Goal: Task Accomplishment & Management: Use online tool/utility

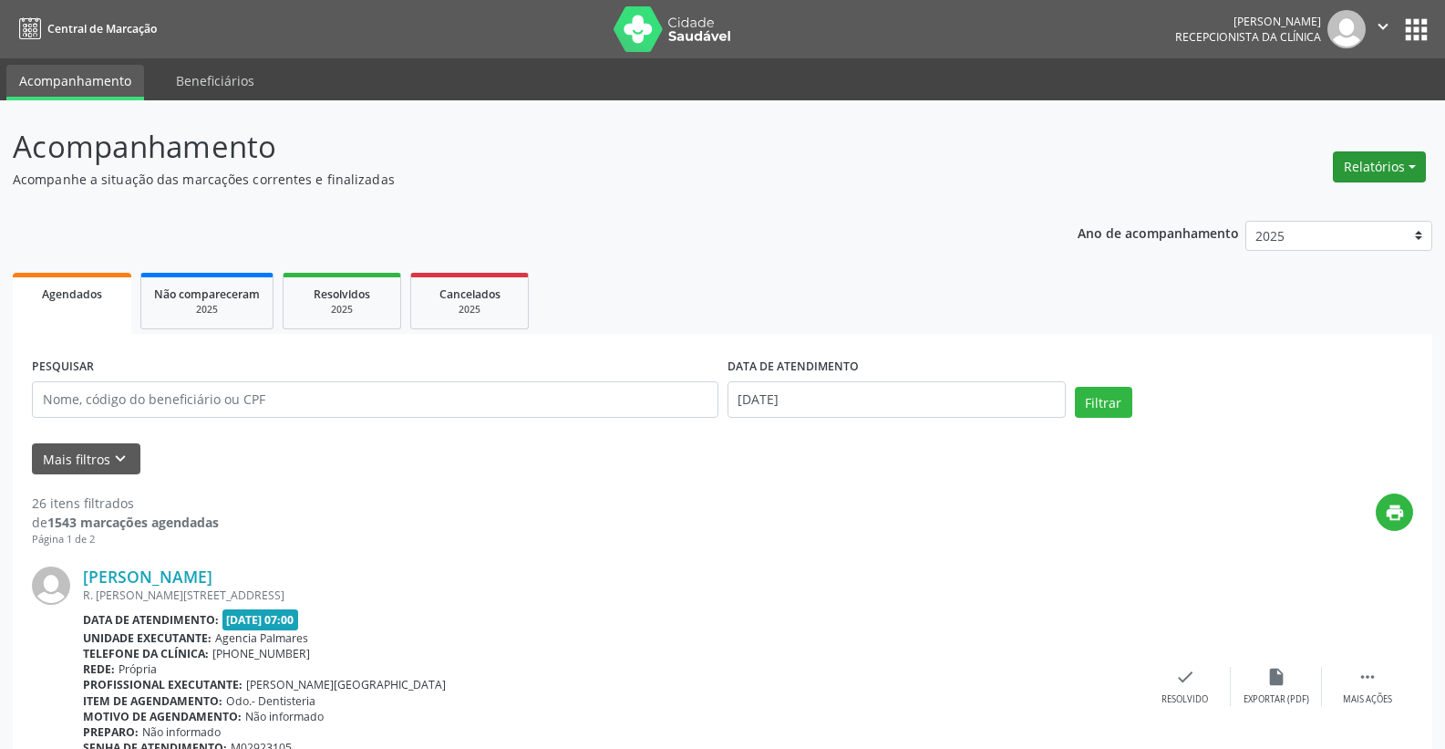
click at [1410, 163] on button "Relatórios" at bounding box center [1379, 166] width 93 height 31
click at [1416, 165] on button "Relatórios" at bounding box center [1379, 166] width 93 height 31
click at [1411, 164] on button "Relatórios" at bounding box center [1379, 166] width 93 height 31
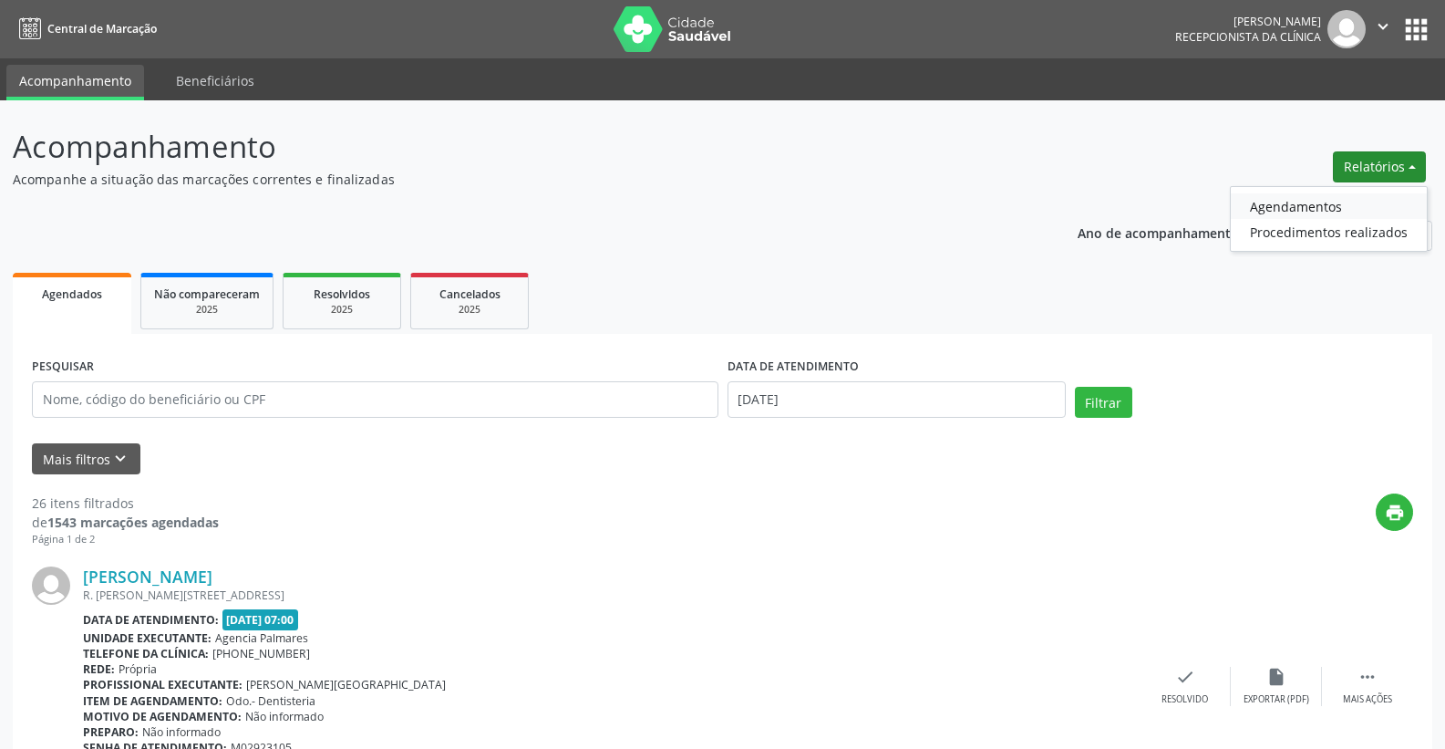
click at [1299, 206] on link "Agendamentos" at bounding box center [1329, 206] width 196 height 26
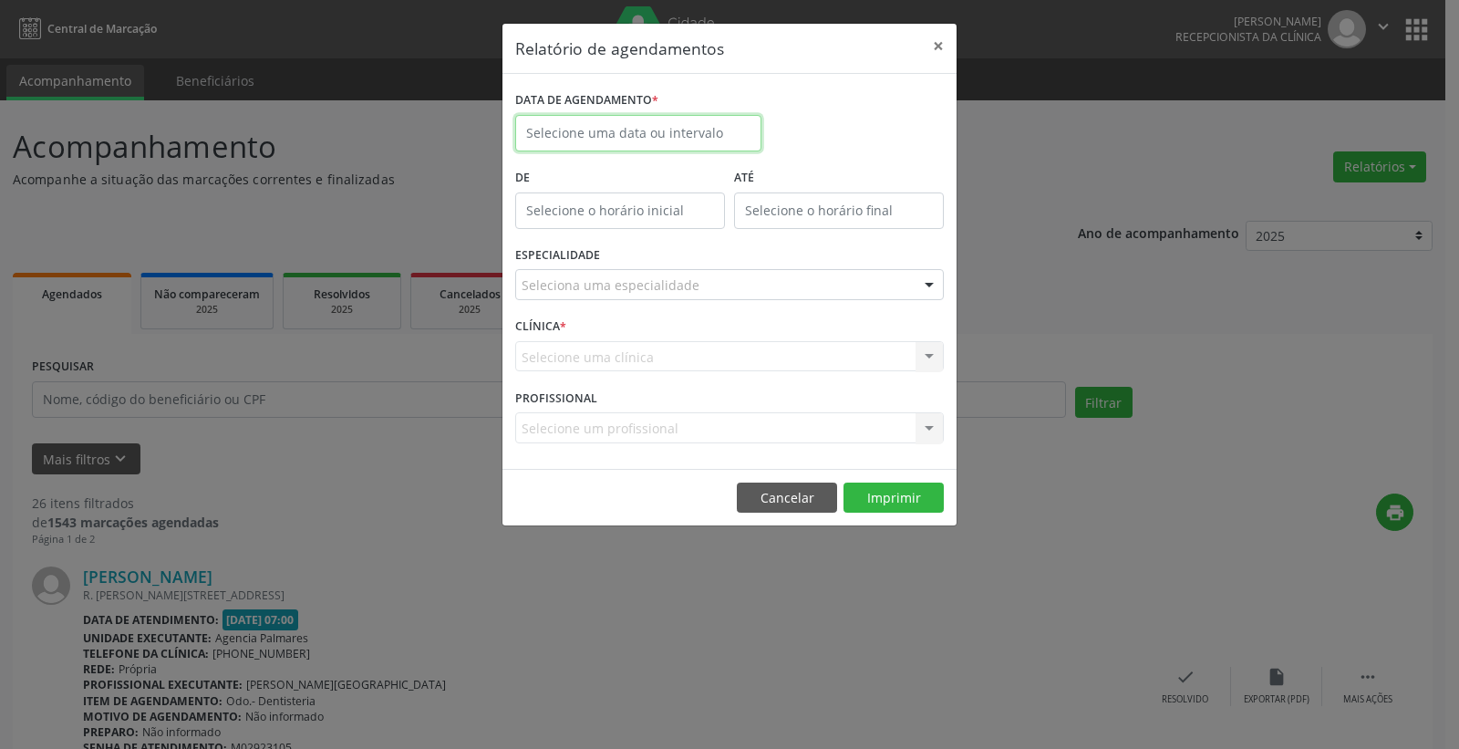
click at [625, 129] on input "text" at bounding box center [638, 133] width 246 height 36
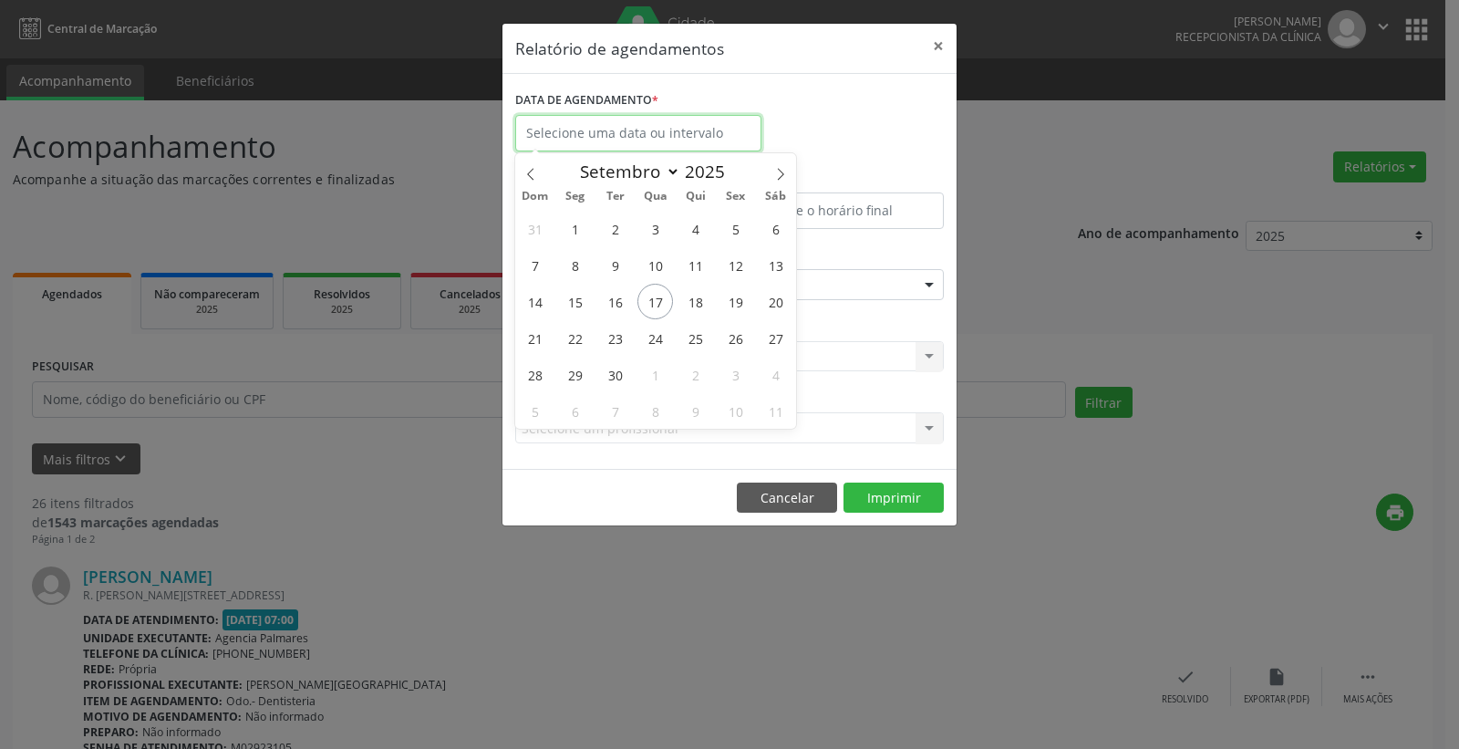
click at [625, 129] on input "text" at bounding box center [638, 133] width 246 height 36
click at [656, 296] on span "17" at bounding box center [655, 302] width 36 height 36
type input "[DATE]"
click at [656, 296] on span "17" at bounding box center [655, 302] width 36 height 36
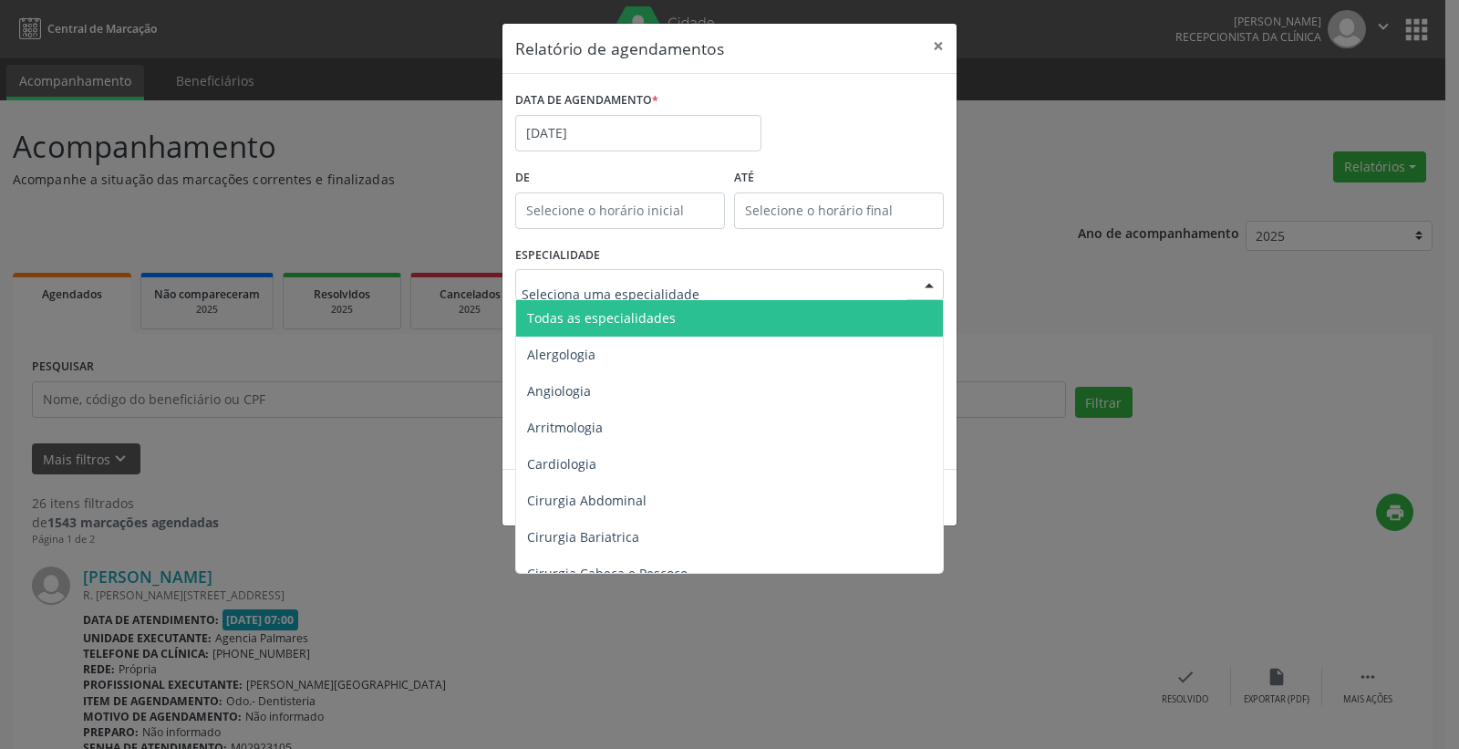
click at [926, 284] on div at bounding box center [928, 285] width 27 height 31
click at [904, 319] on span "Todas as especialidades" at bounding box center [730, 318] width 429 height 36
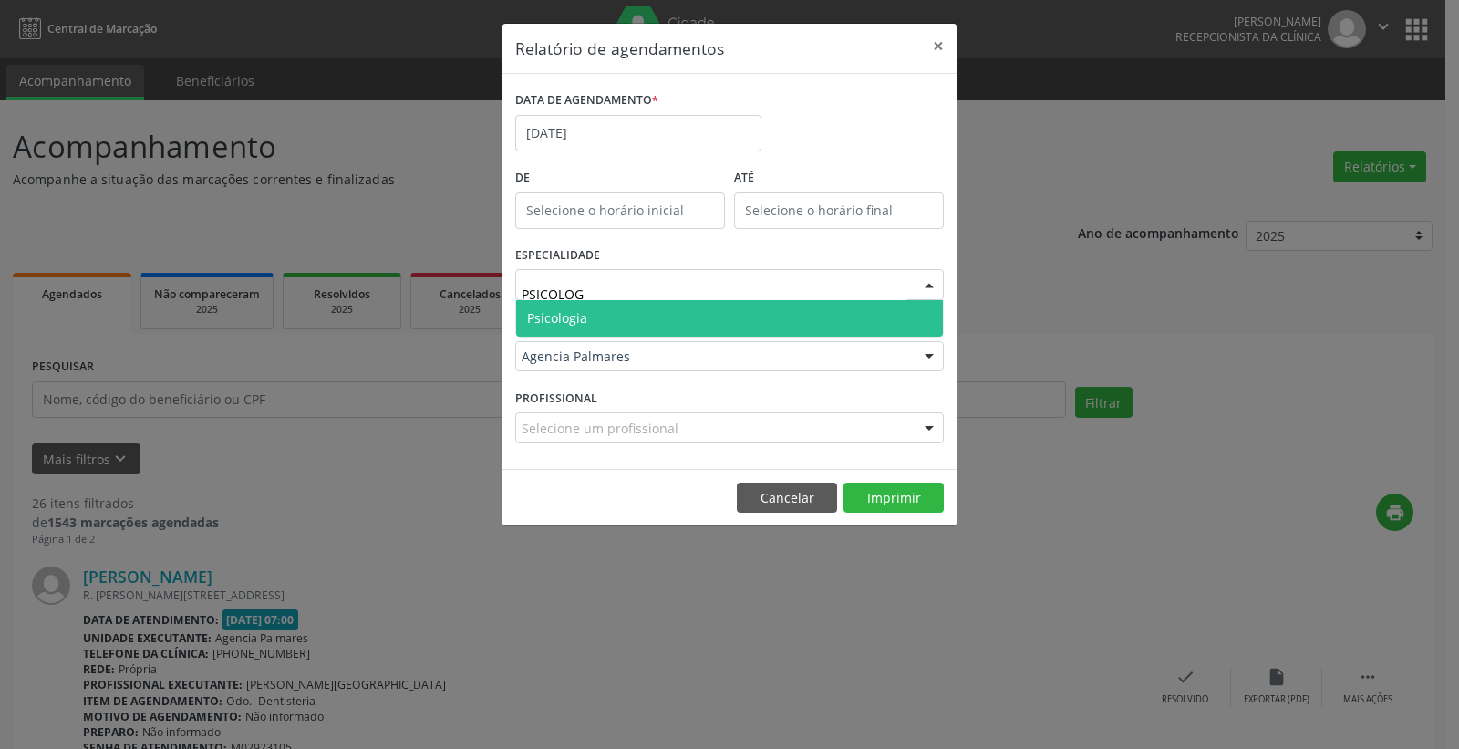
type input "PSICOLOGA"
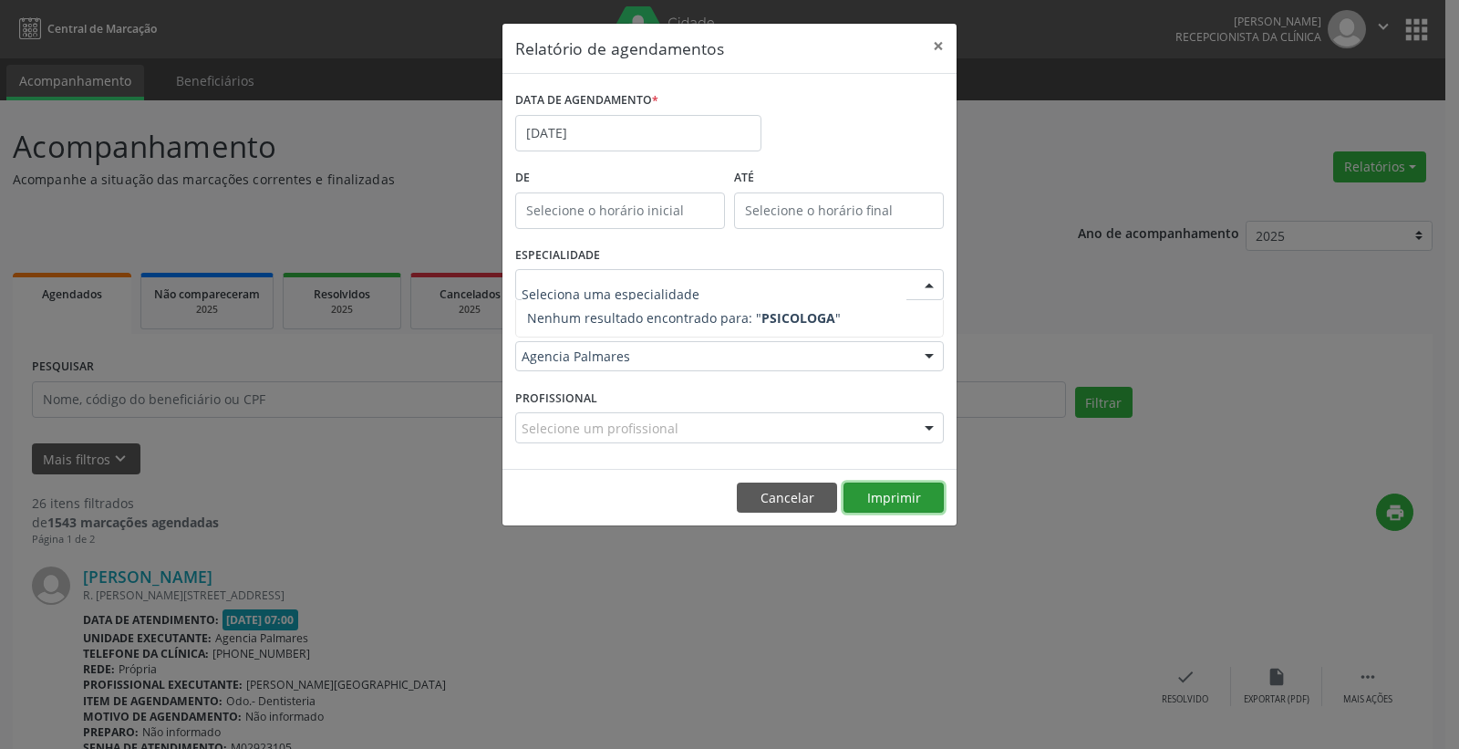
click at [893, 497] on div "Relatório de agendamentos × DATA DE AGENDAMENTO * [DATE] De ATÉ ESPECIALIDADE N…" at bounding box center [729, 275] width 456 height 504
click at [892, 498] on button "Imprimir" at bounding box center [893, 497] width 100 height 31
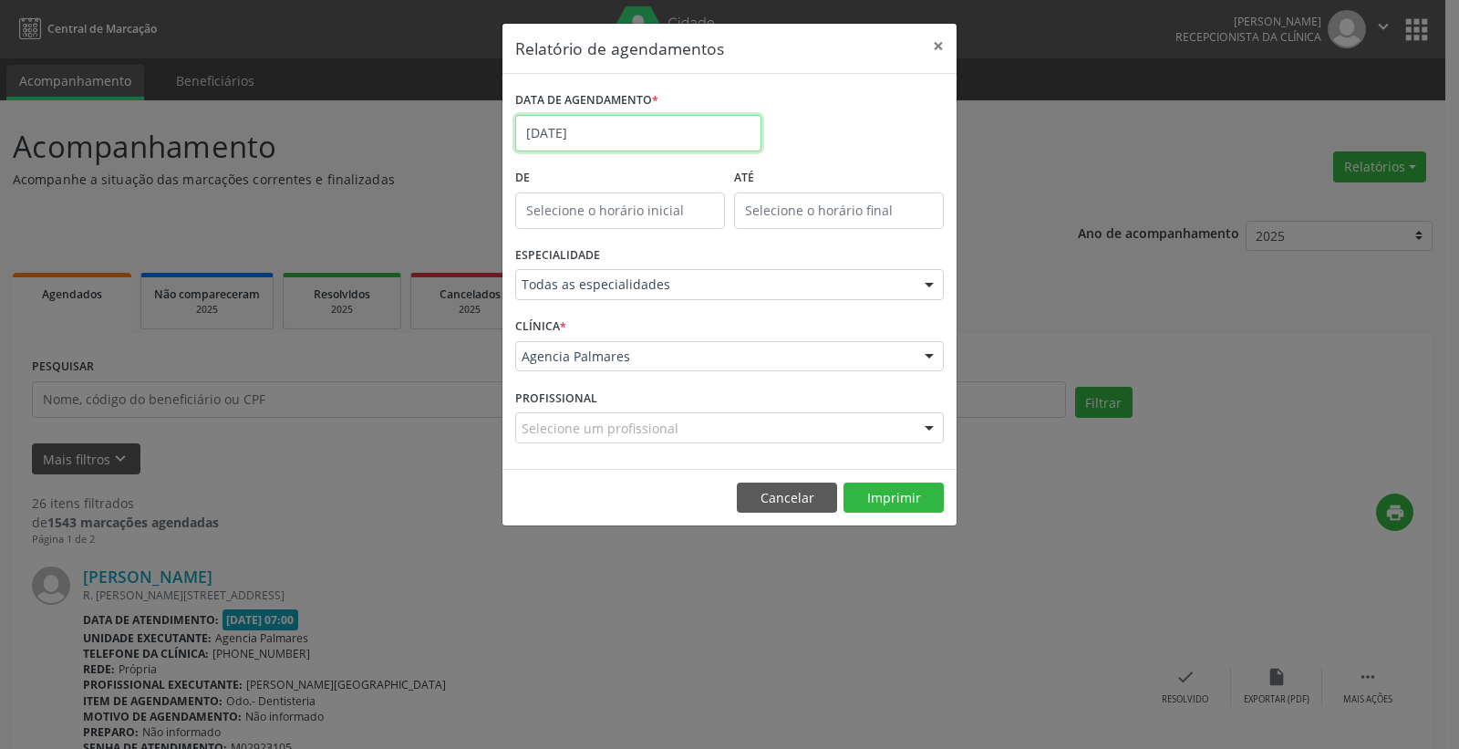
click at [614, 129] on input "[DATE]" at bounding box center [638, 133] width 246 height 36
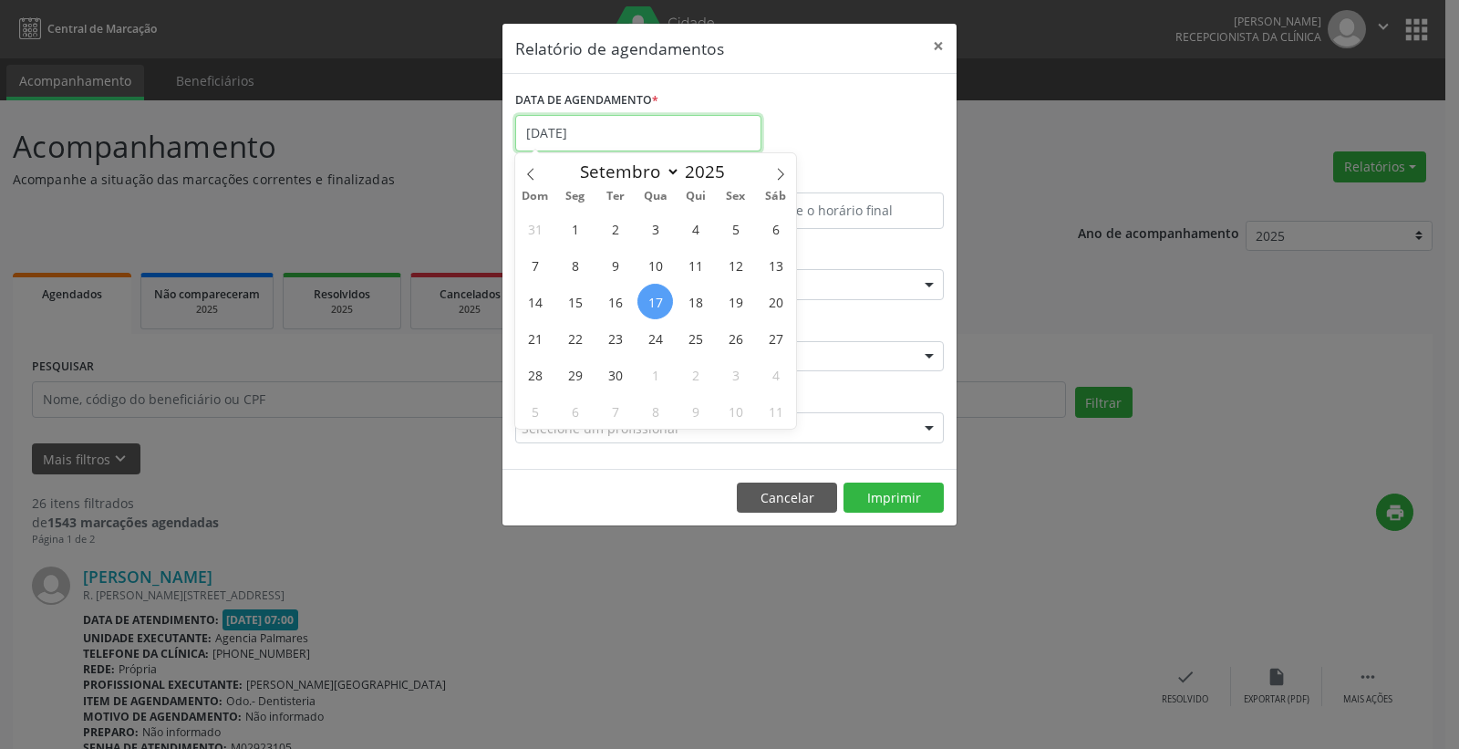
click at [614, 129] on input "[DATE]" at bounding box center [638, 133] width 246 height 36
click at [692, 298] on span "18" at bounding box center [695, 302] width 36 height 36
type input "[DATE]"
click at [692, 298] on span "18" at bounding box center [695, 302] width 36 height 36
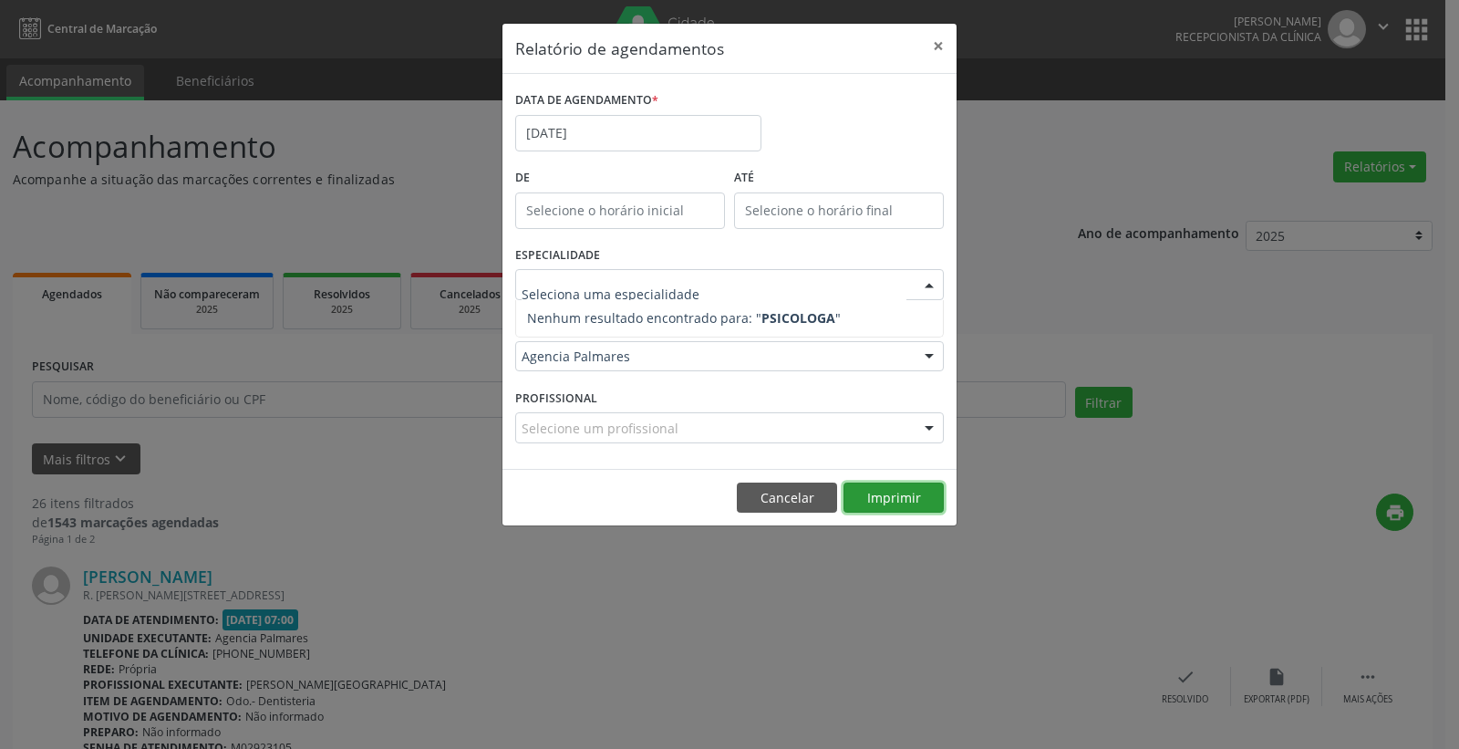
click at [893, 498] on div "Relatório de agendamentos × DATA DE AGENDAMENTO * [DATE] De ATÉ ESPECIALIDADE N…" at bounding box center [729, 275] width 456 height 504
click at [893, 498] on button "Imprimir" at bounding box center [893, 497] width 100 height 31
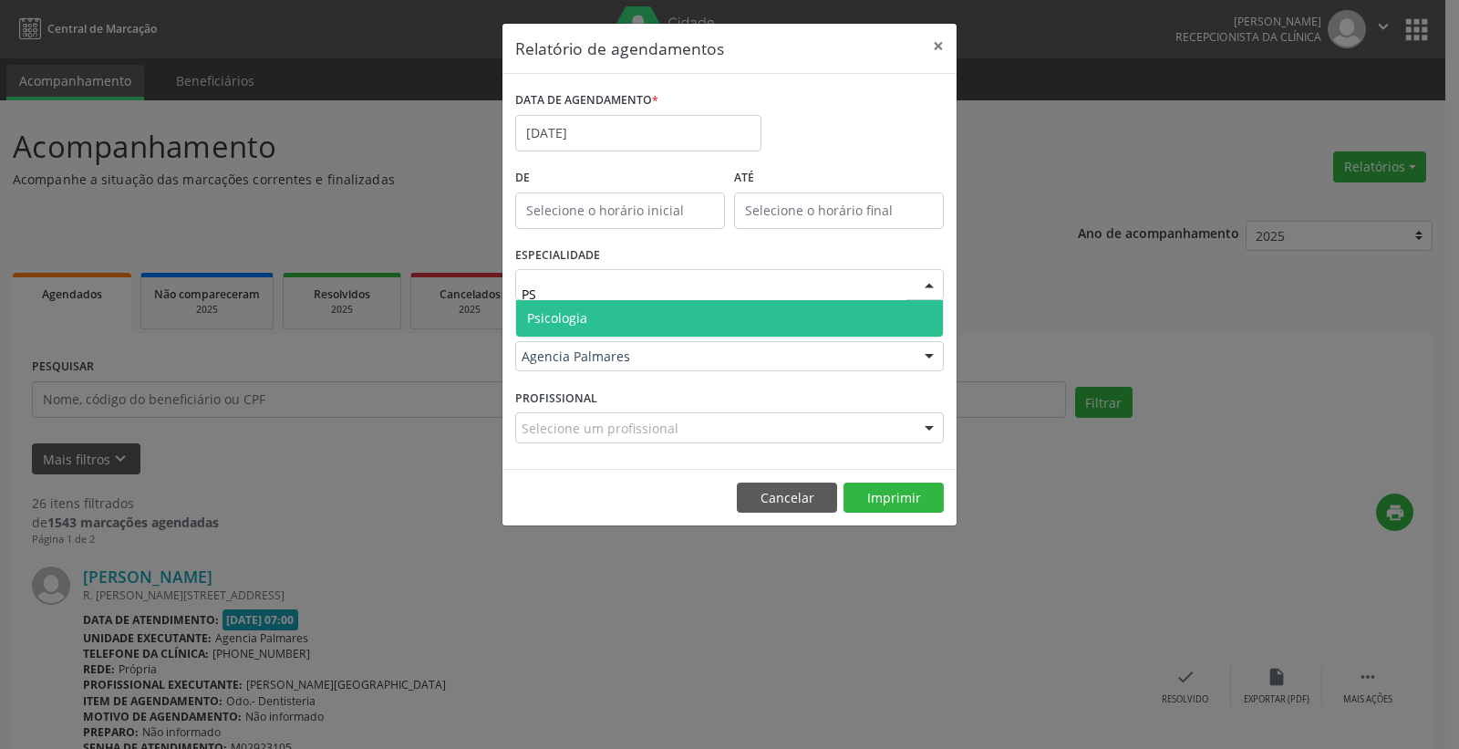
type input "P"
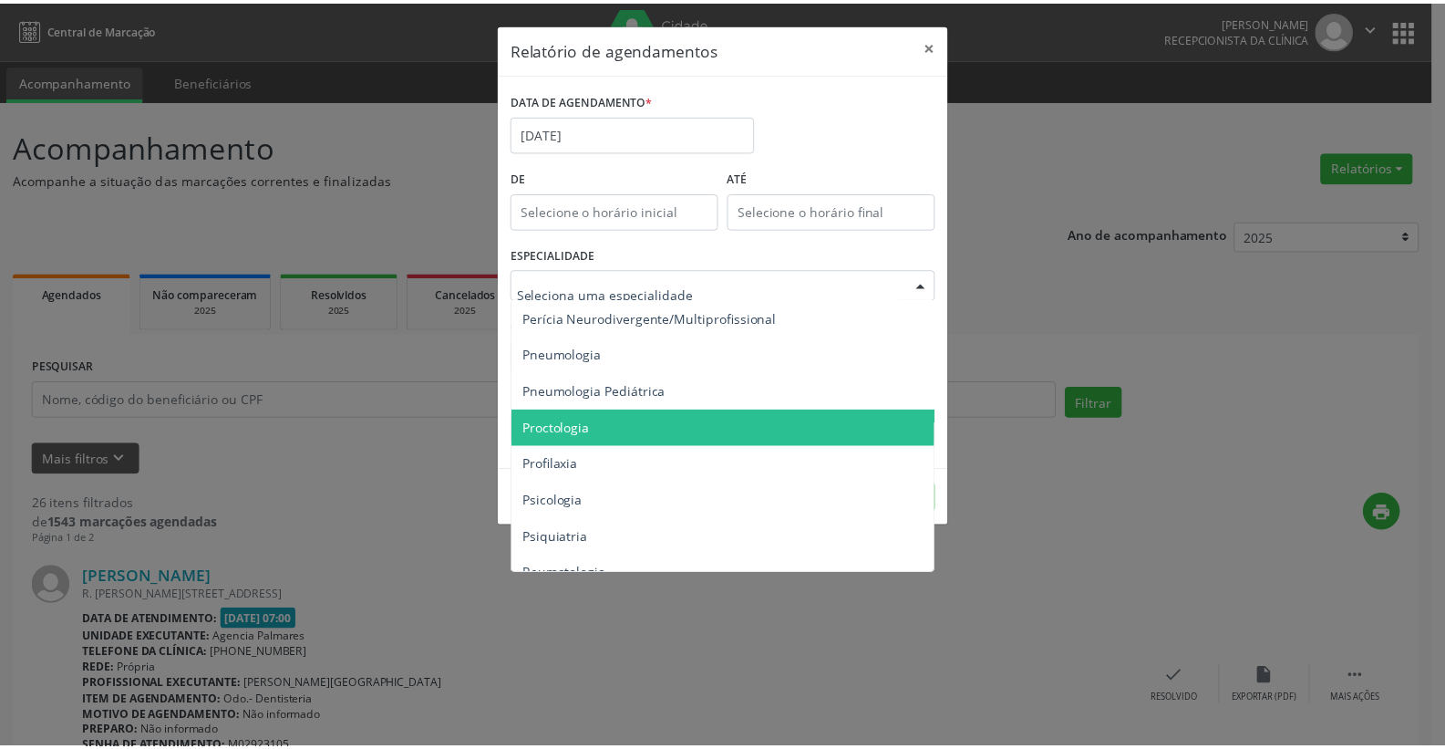
scroll to position [3009, 0]
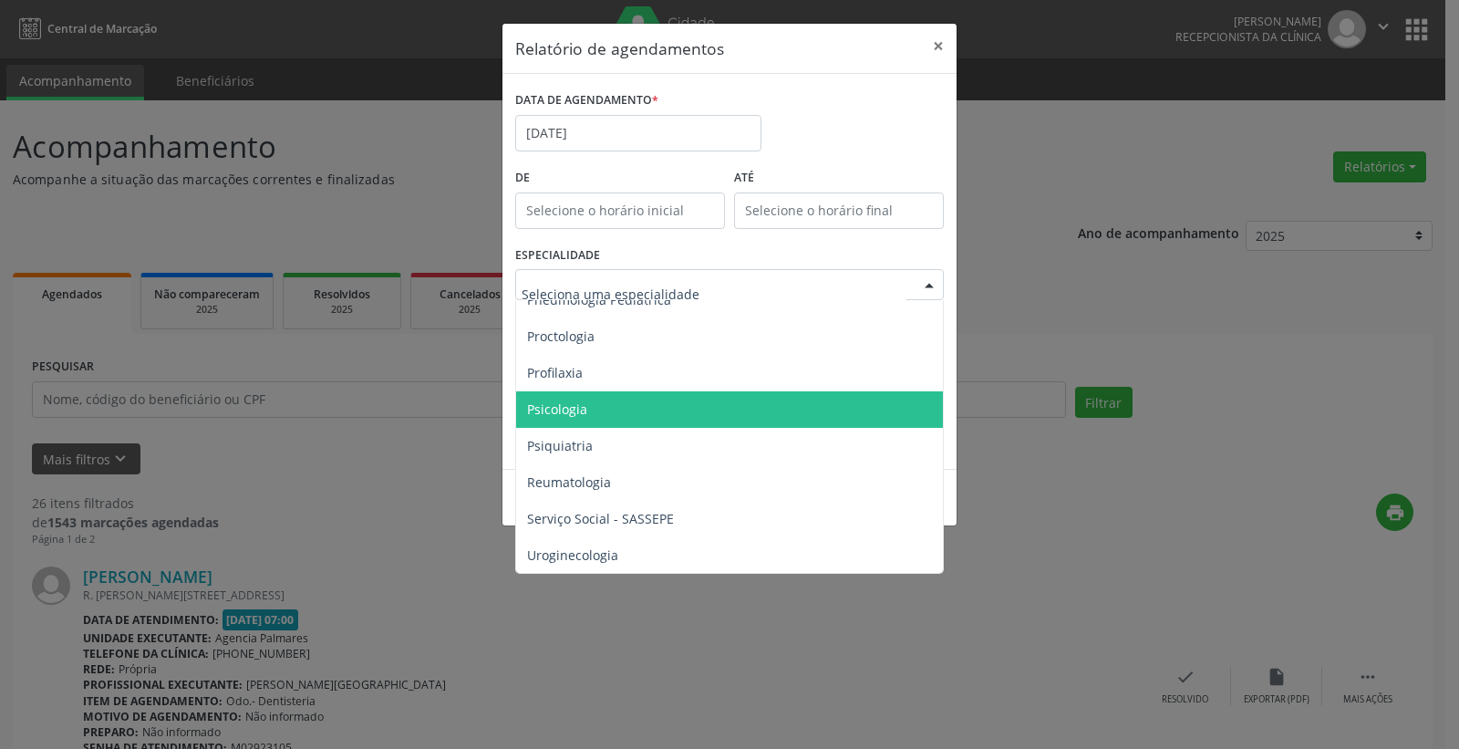
click at [564, 402] on span "Psicologia" at bounding box center [557, 408] width 60 height 17
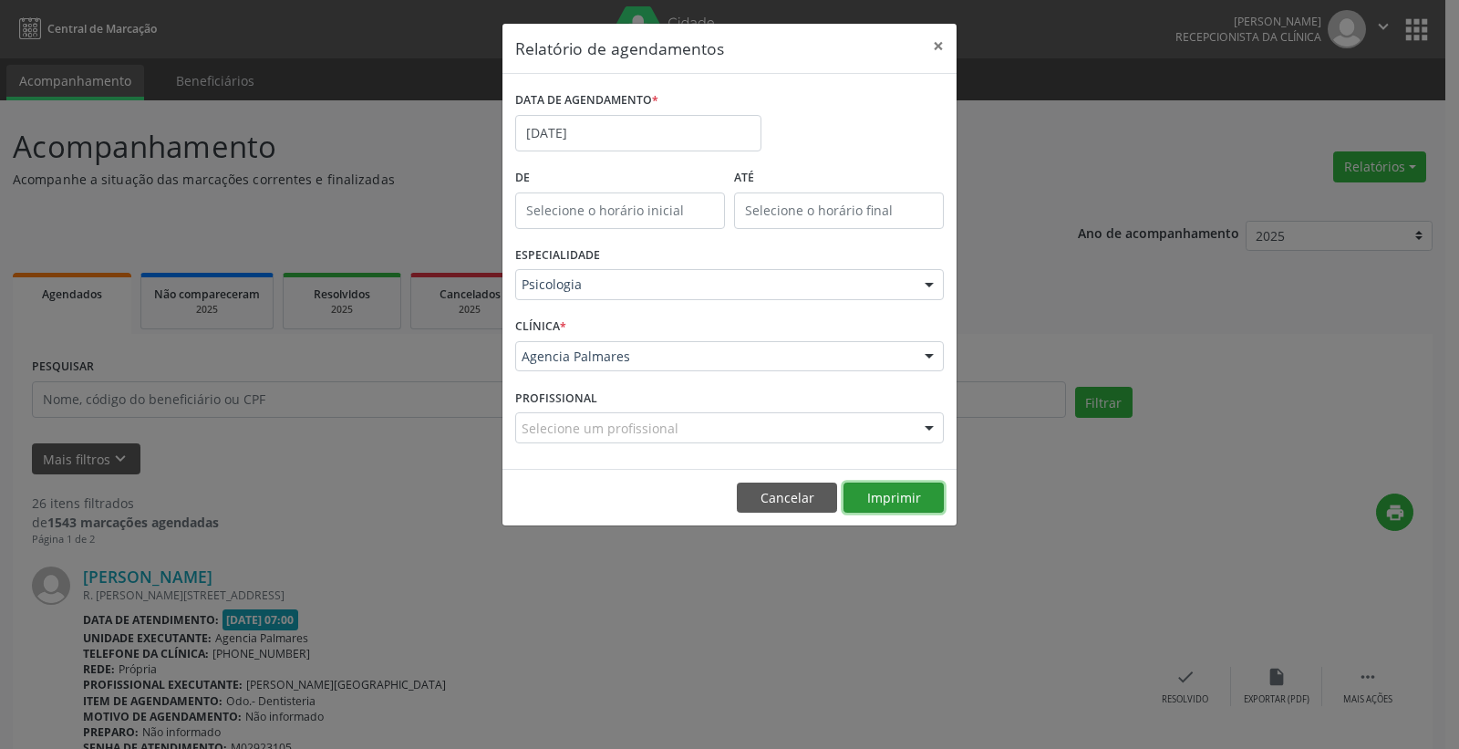
click at [876, 493] on button "Imprimir" at bounding box center [893, 497] width 100 height 31
click at [938, 40] on button "×" at bounding box center [938, 46] width 36 height 45
